Goal: Task Accomplishment & Management: Use online tool/utility

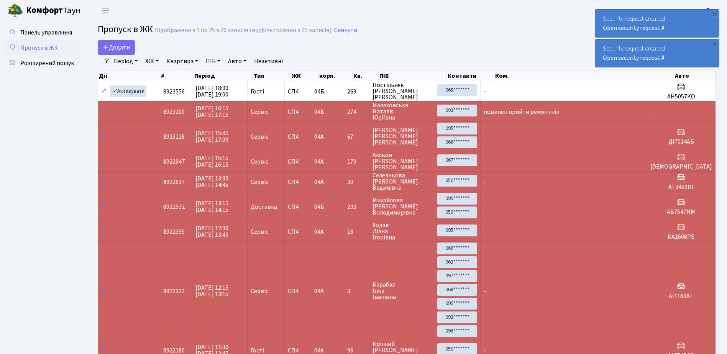
select select "25"
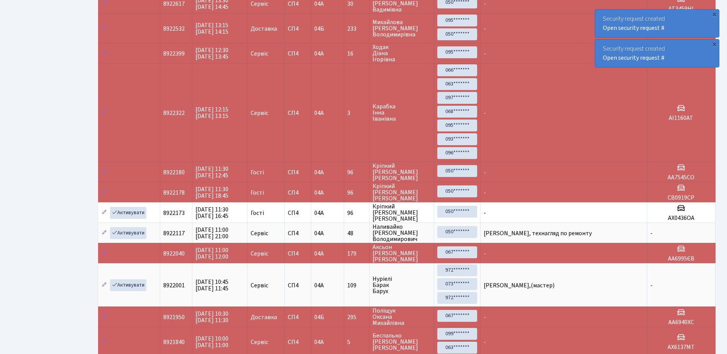
scroll to position [192, 0]
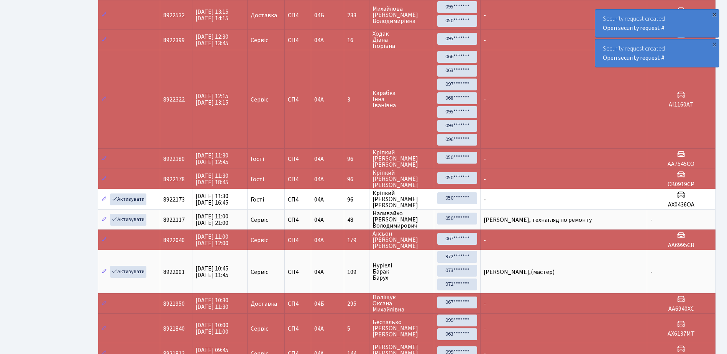
click at [715, 14] on div "×" at bounding box center [715, 14] width 8 height 8
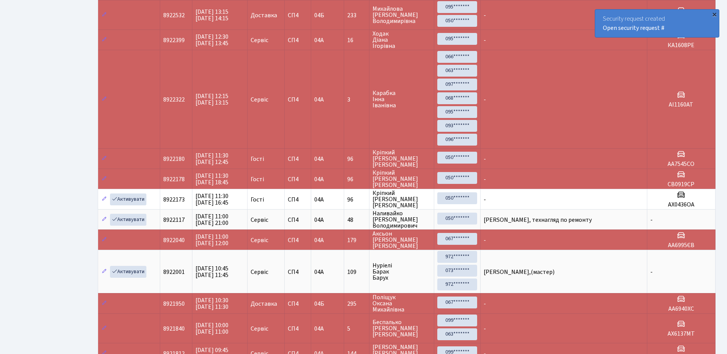
click at [714, 12] on div "×" at bounding box center [715, 14] width 8 height 8
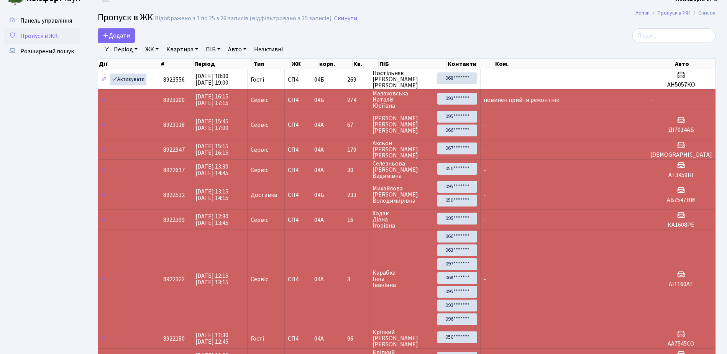
scroll to position [0, 0]
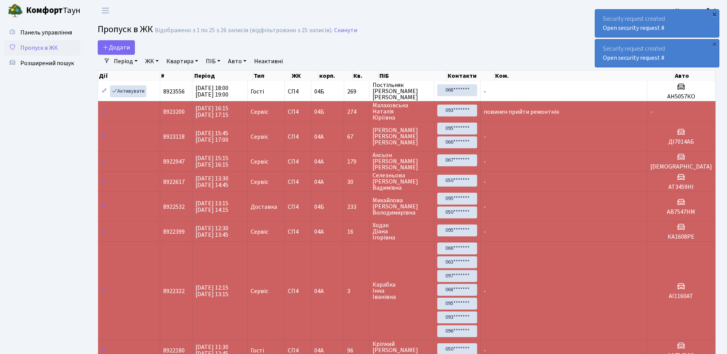
click at [715, 13] on div "×" at bounding box center [715, 14] width 8 height 8
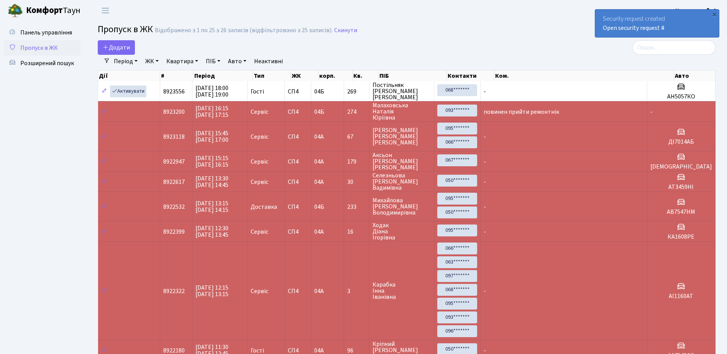
click at [715, 13] on div "×" at bounding box center [715, 14] width 8 height 8
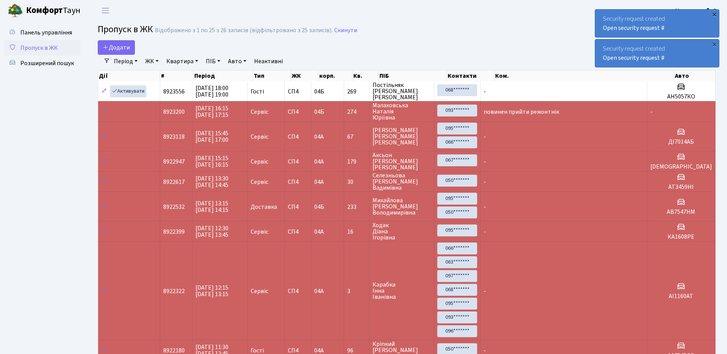
click at [715, 12] on div "×" at bounding box center [715, 14] width 8 height 8
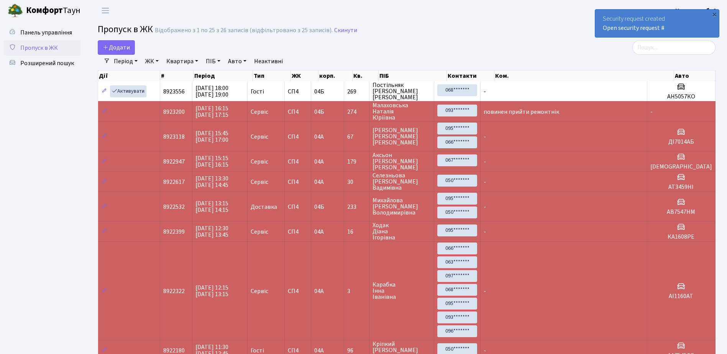
click at [715, 12] on div "×" at bounding box center [715, 14] width 8 height 8
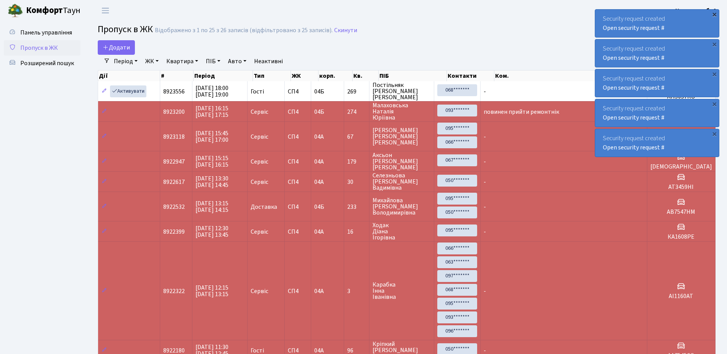
click at [715, 14] on div "×" at bounding box center [715, 14] width 8 height 8
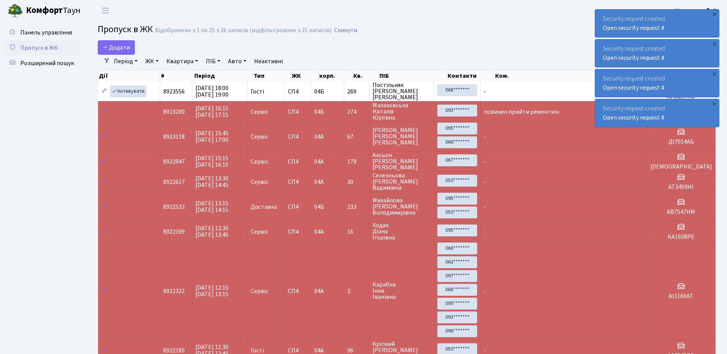
click at [715, 13] on div "×" at bounding box center [715, 14] width 8 height 8
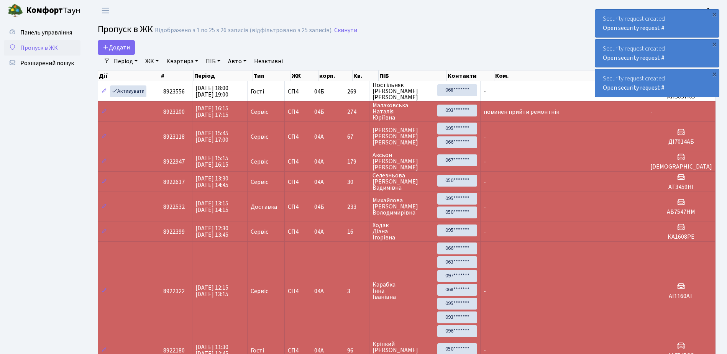
click at [715, 13] on div "×" at bounding box center [715, 14] width 8 height 8
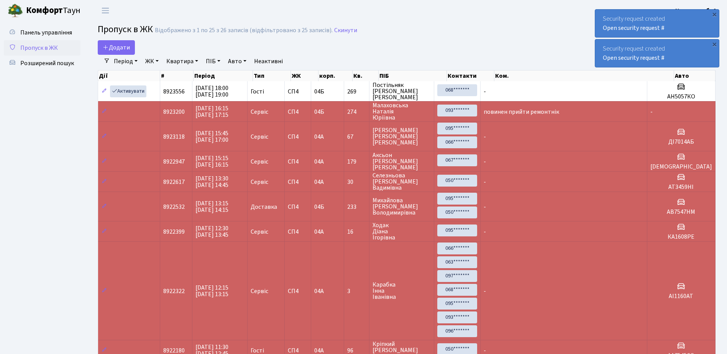
click at [715, 13] on div "×" at bounding box center [715, 14] width 8 height 8
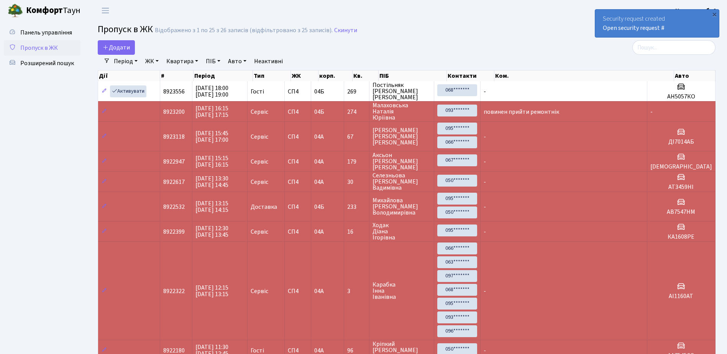
click at [715, 13] on div "×" at bounding box center [715, 14] width 8 height 8
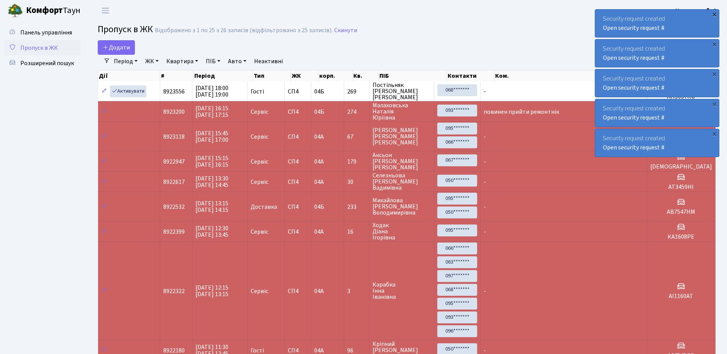
click at [715, 13] on div "×" at bounding box center [715, 14] width 8 height 8
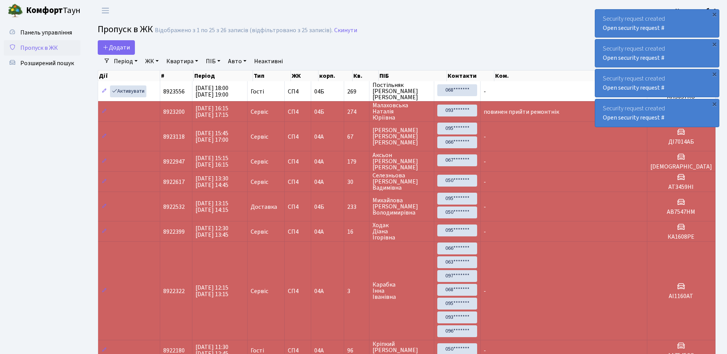
click at [715, 13] on div "×" at bounding box center [715, 14] width 8 height 8
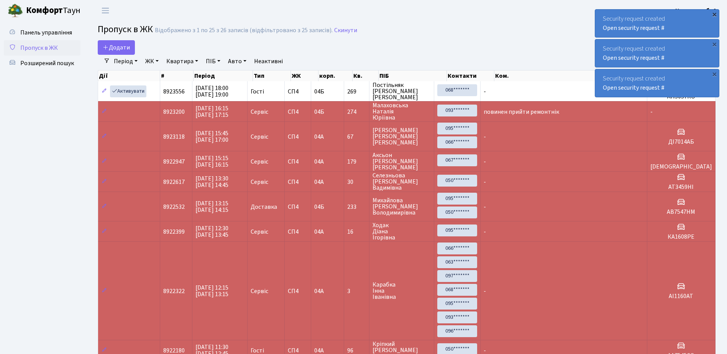
click at [713, 13] on div "×" at bounding box center [715, 14] width 8 height 8
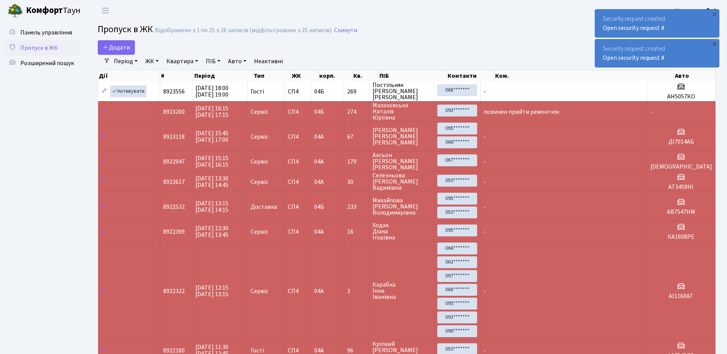
click at [713, 13] on div "×" at bounding box center [715, 14] width 8 height 8
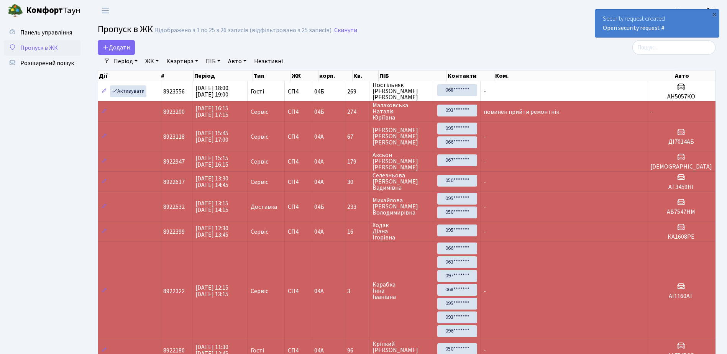
click at [713, 13] on div "×" at bounding box center [715, 14] width 8 height 8
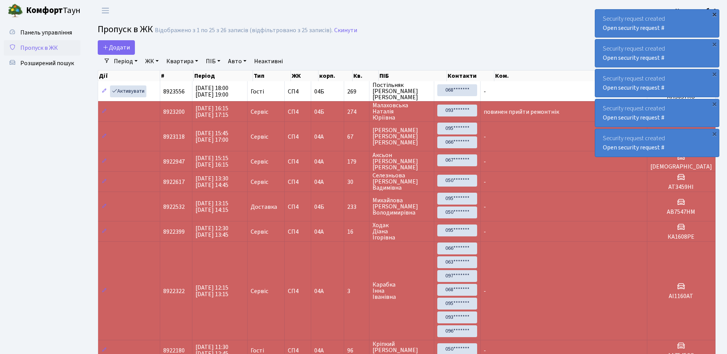
click at [715, 14] on div "×" at bounding box center [715, 14] width 8 height 8
click at [713, 13] on div "×" at bounding box center [715, 14] width 8 height 8
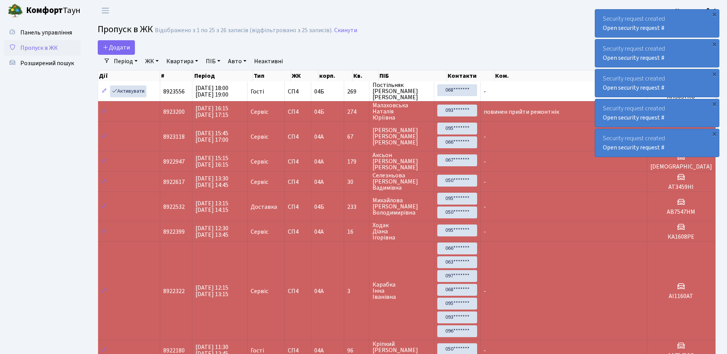
click at [713, 13] on div "×" at bounding box center [715, 14] width 8 height 8
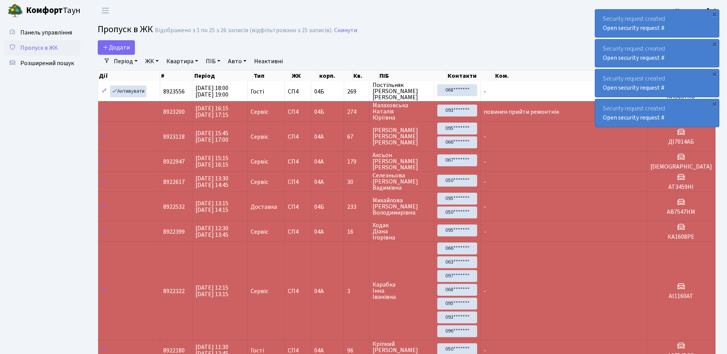
click at [713, 13] on div "×" at bounding box center [715, 14] width 8 height 8
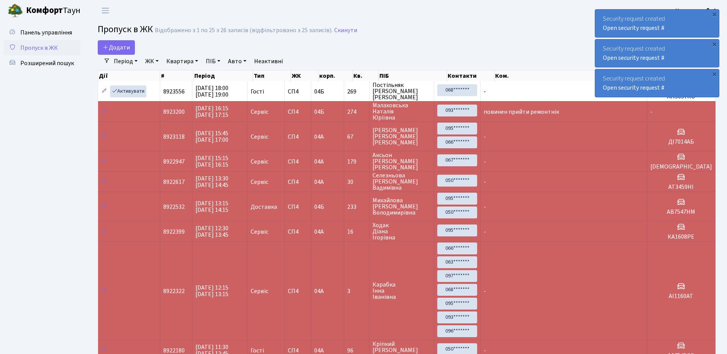
click at [713, 13] on div "×" at bounding box center [715, 14] width 8 height 8
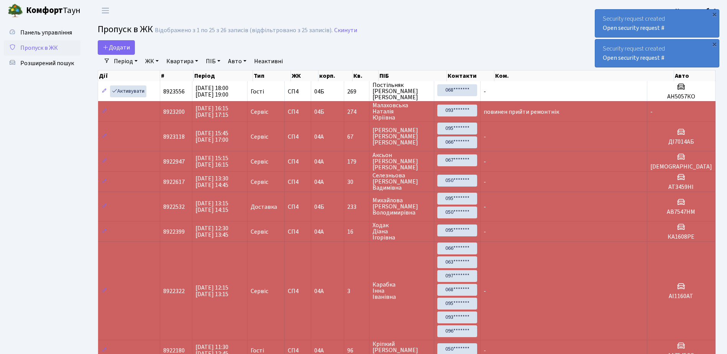
click at [713, 13] on div "×" at bounding box center [715, 14] width 8 height 8
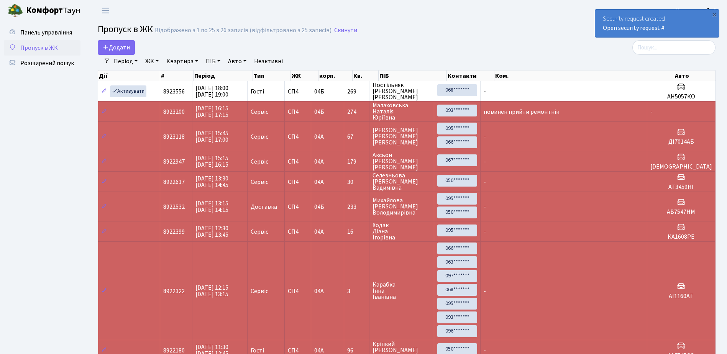
click at [713, 13] on div "×" at bounding box center [715, 14] width 8 height 8
